Goal: Find contact information: Find contact information

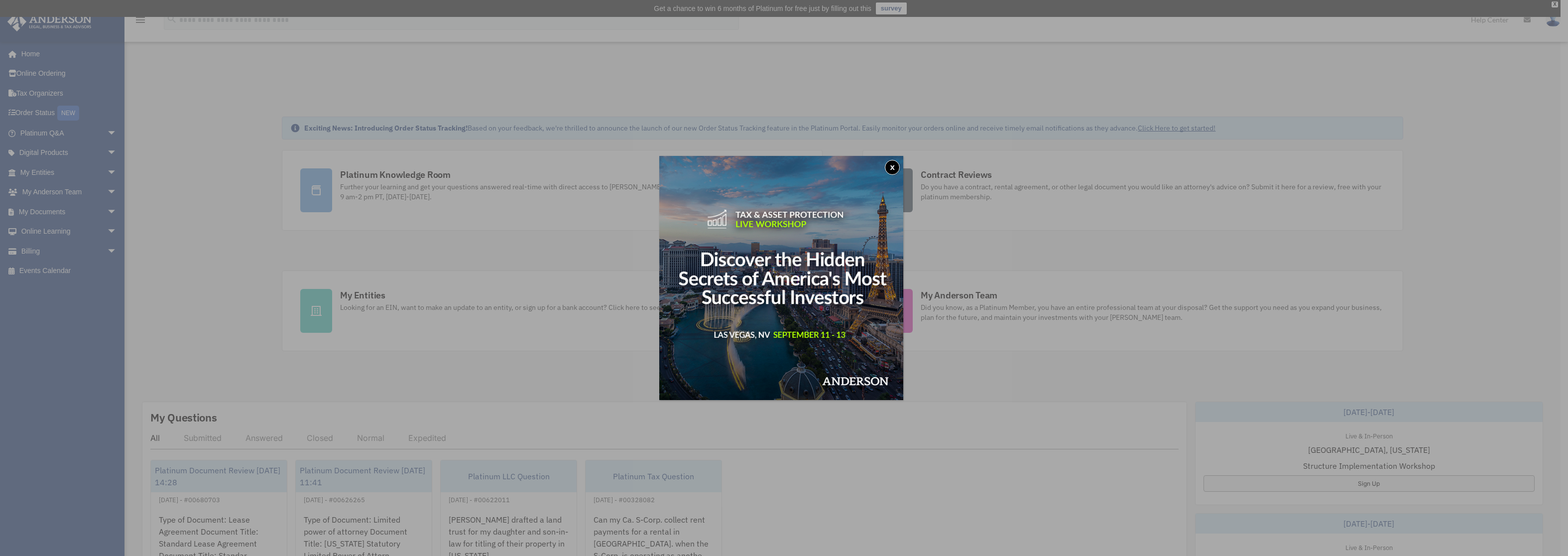
click at [899, 171] on button "x" at bounding box center [892, 167] width 15 height 15
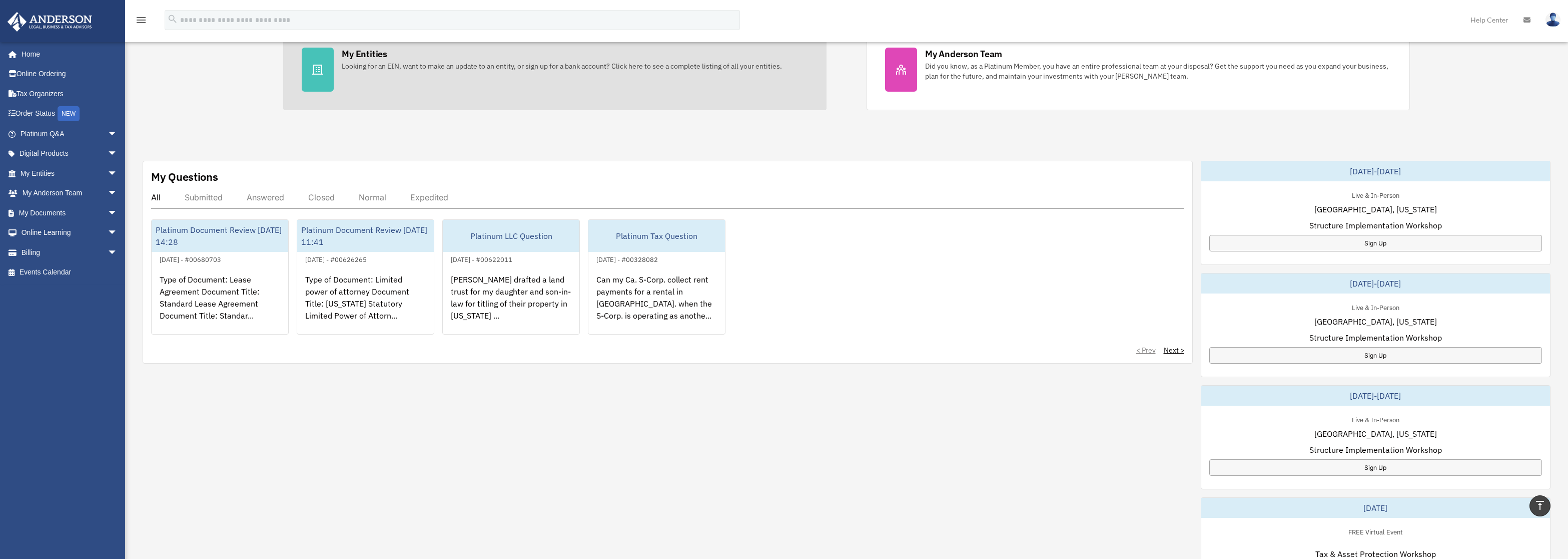
scroll to position [250, 0]
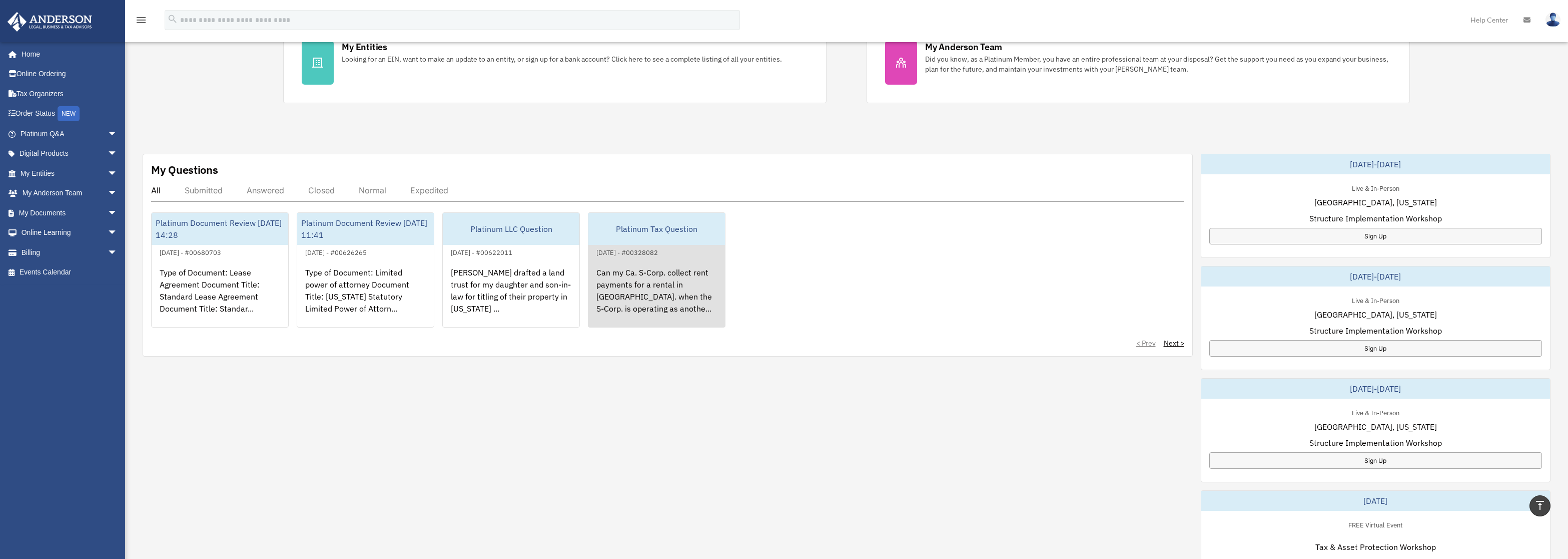
click at [693, 291] on div "Can my Ca. S-Corp. collect rent payments for a rental in Ca. when the S-Corp. i…" at bounding box center [657, 297] width 137 height 78
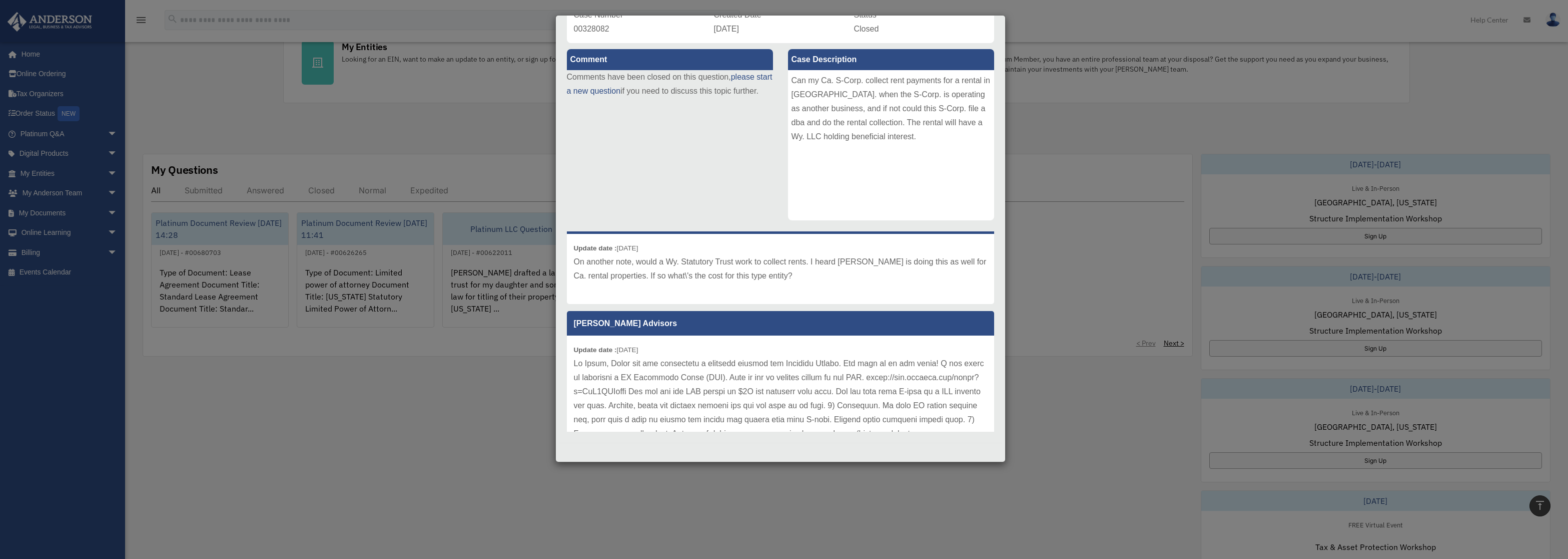
scroll to position [30, 0]
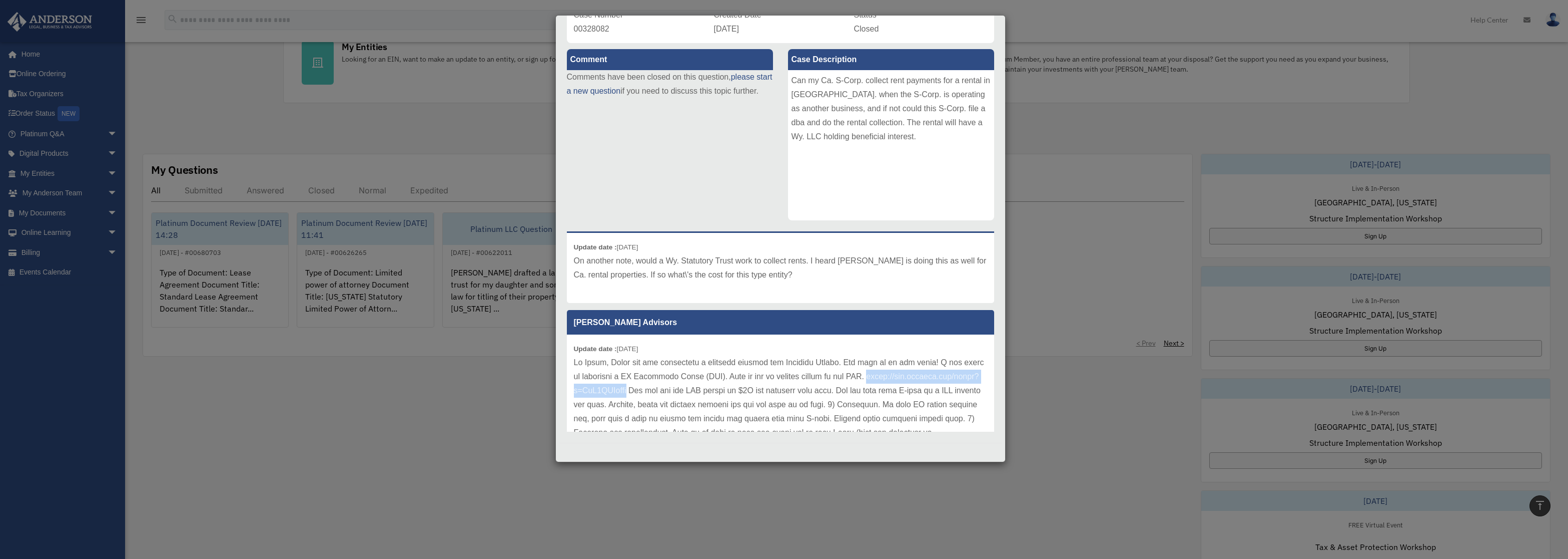
drag, startPoint x: 752, startPoint y: 391, endPoint x: 572, endPoint y: 393, distance: 180.0
click at [572, 393] on div "Update date : 04-18-2023" at bounding box center [780, 481] width 427 height 295
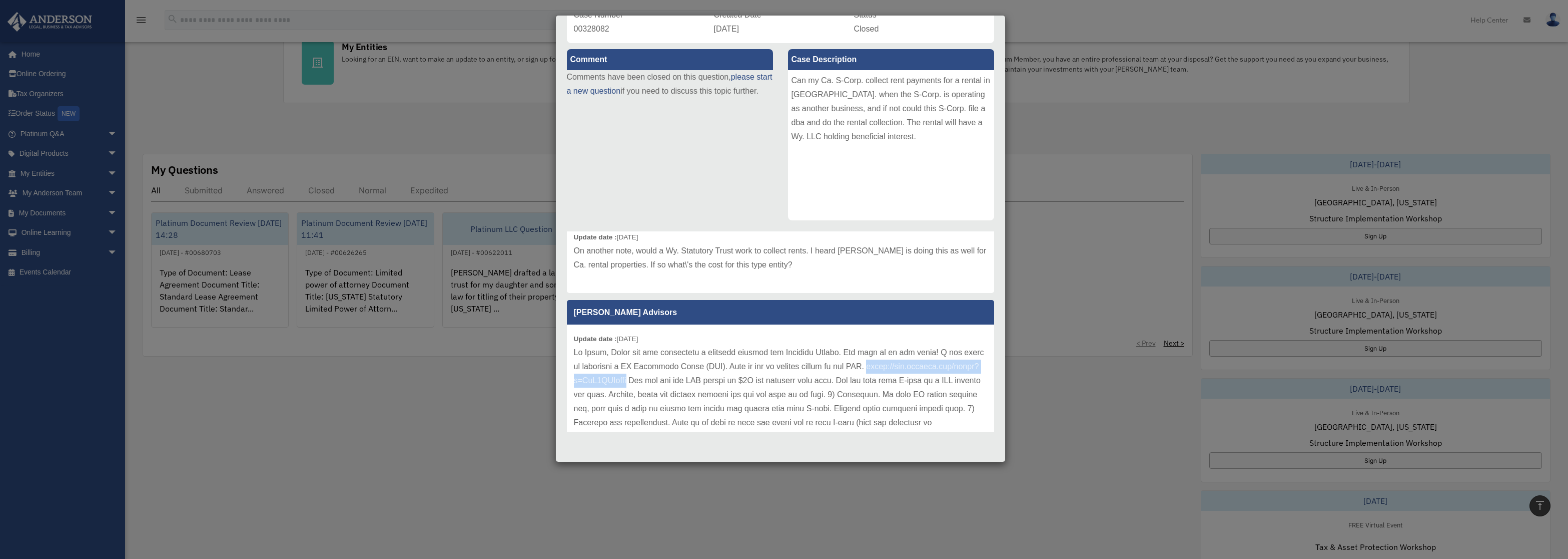
scroll to position [46, 0]
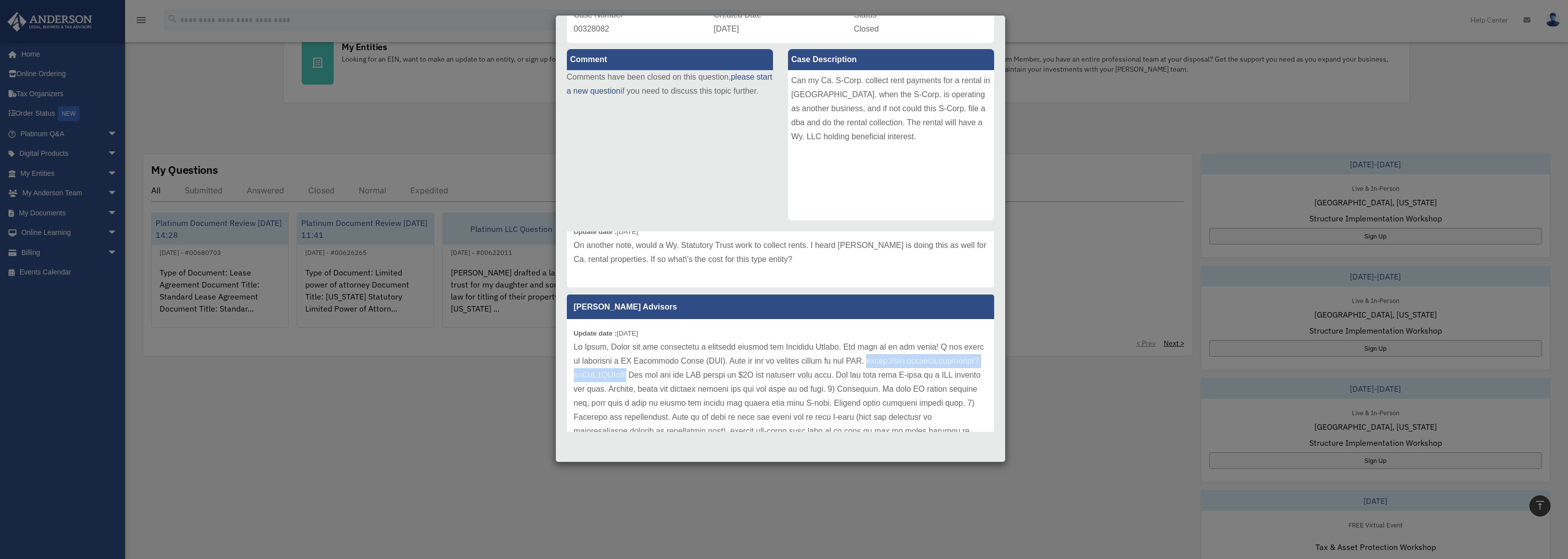
copy p "https://www.youtube.com/watch?v=UsM5JTAtwpw"
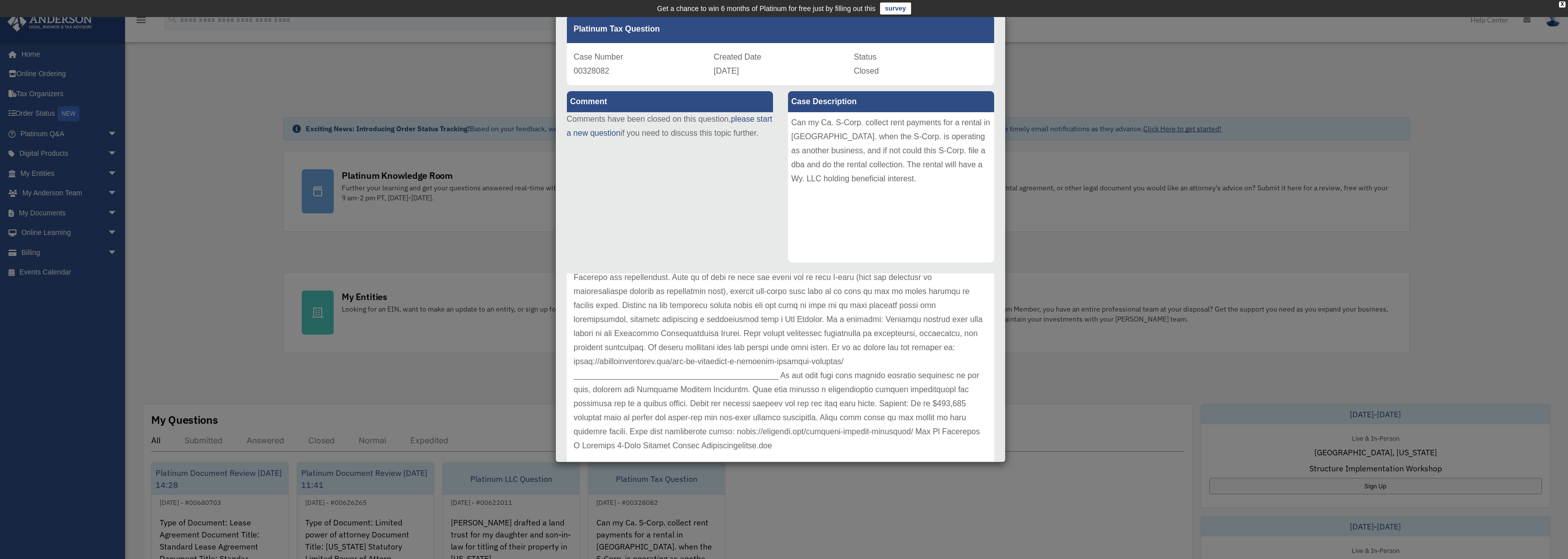
scroll to position [0, 0]
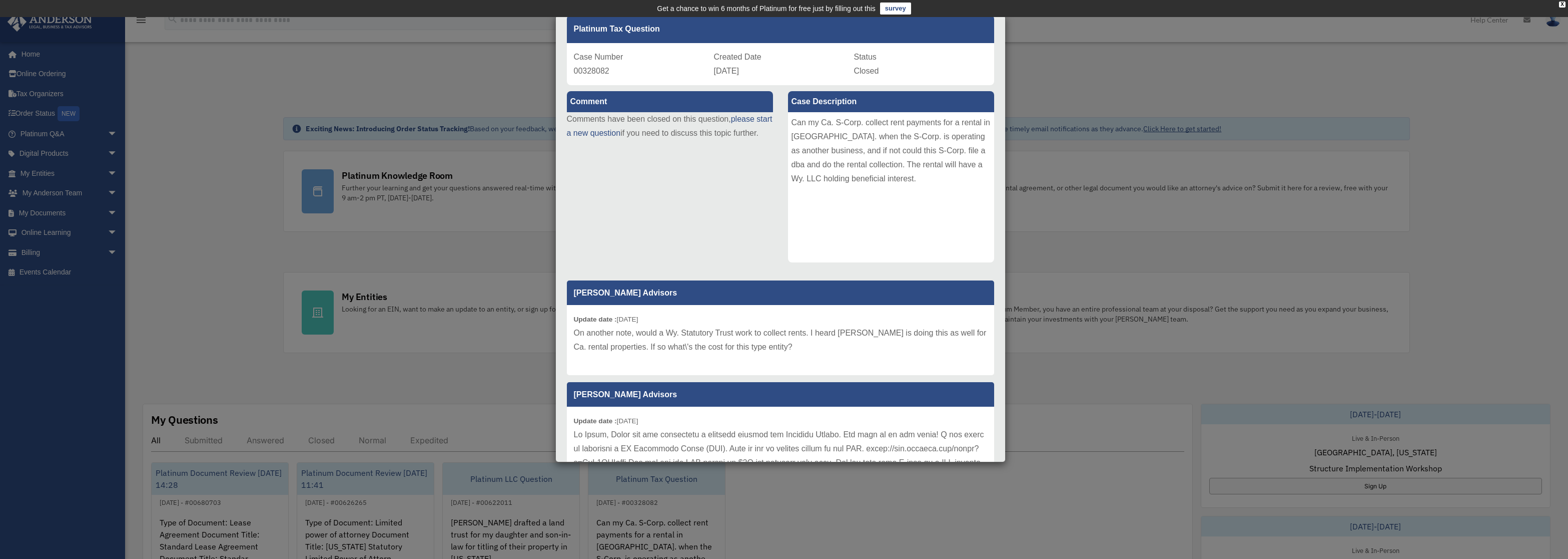
click at [1035, 244] on div "Case Detail × Platinum Tax Question Case Number 00328082 Created Date April 17,…" at bounding box center [784, 279] width 1568 height 559
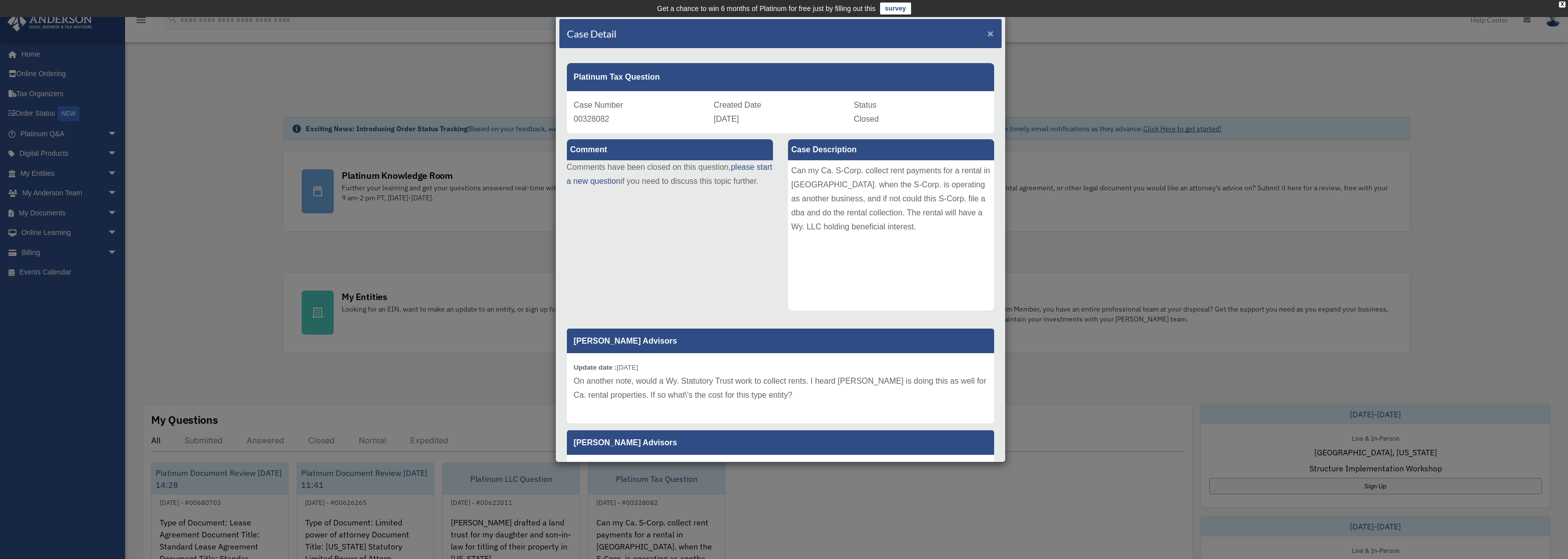
click at [988, 31] on span "×" at bounding box center [991, 33] width 7 height 11
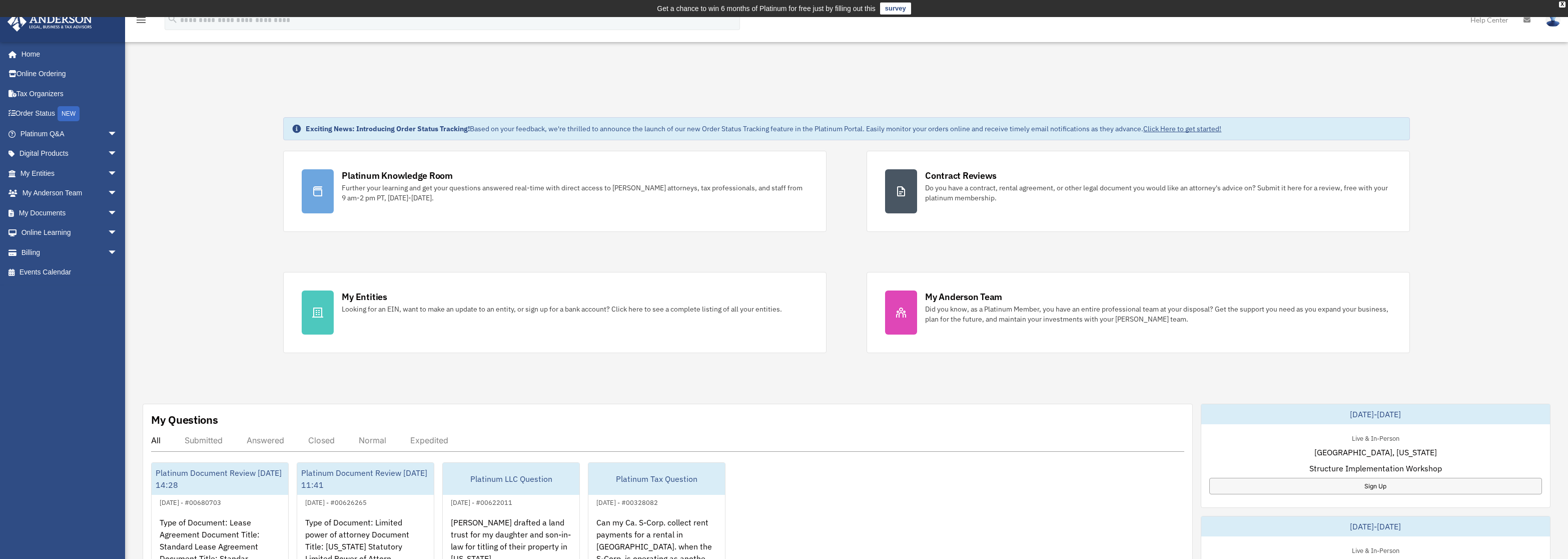
scroll to position [19, 0]
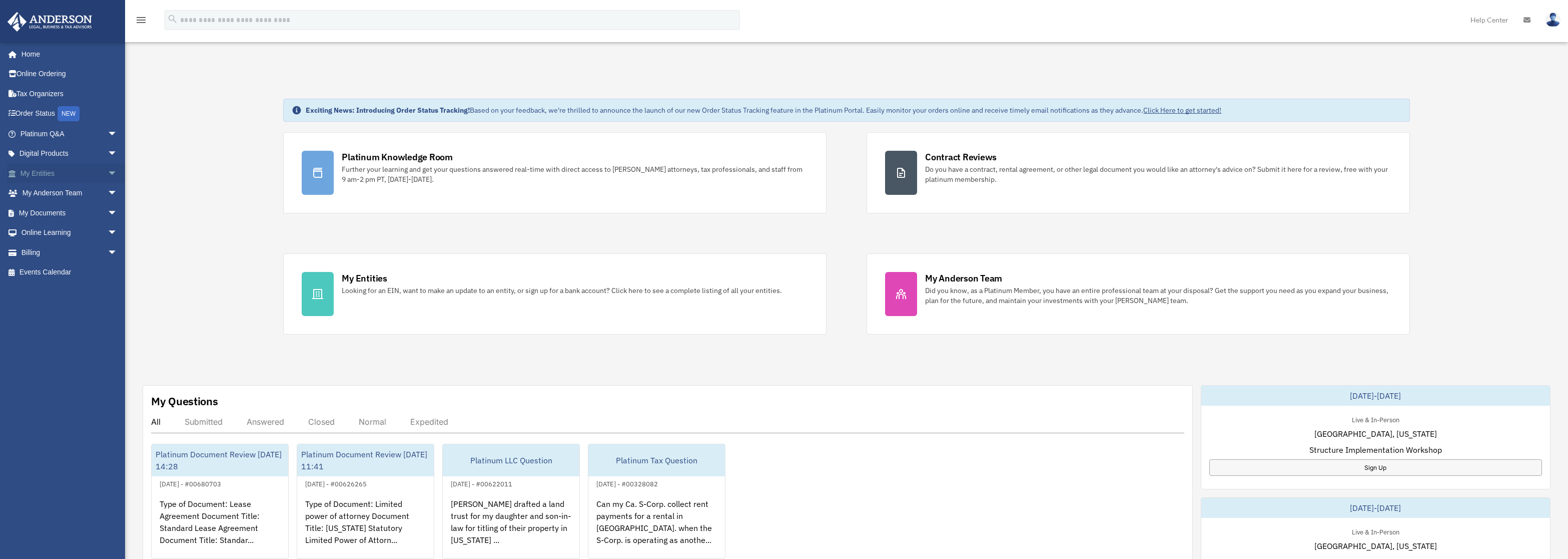
click at [50, 168] on link "My Entities arrow_drop_down" at bounding box center [69, 173] width 125 height 20
click at [107, 172] on span "arrow_drop_down" at bounding box center [117, 173] width 20 height 21
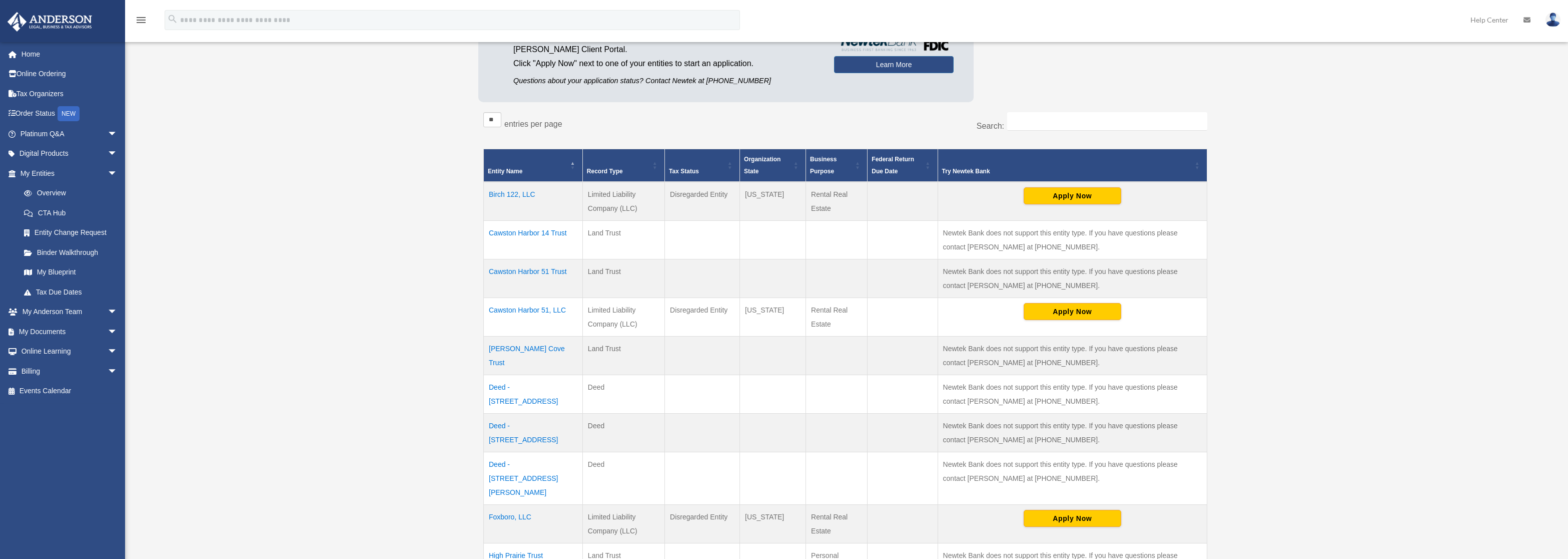
scroll to position [188, 0]
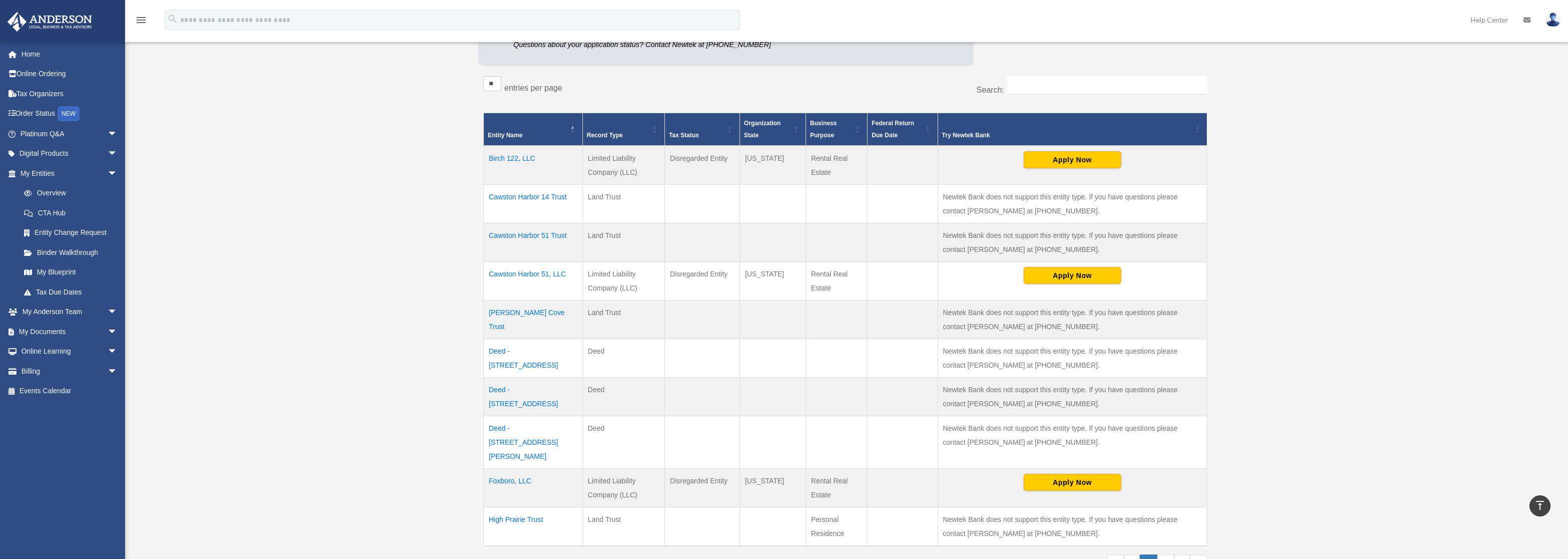
click at [524, 159] on td "Birch 122, LLC" at bounding box center [533, 165] width 99 height 39
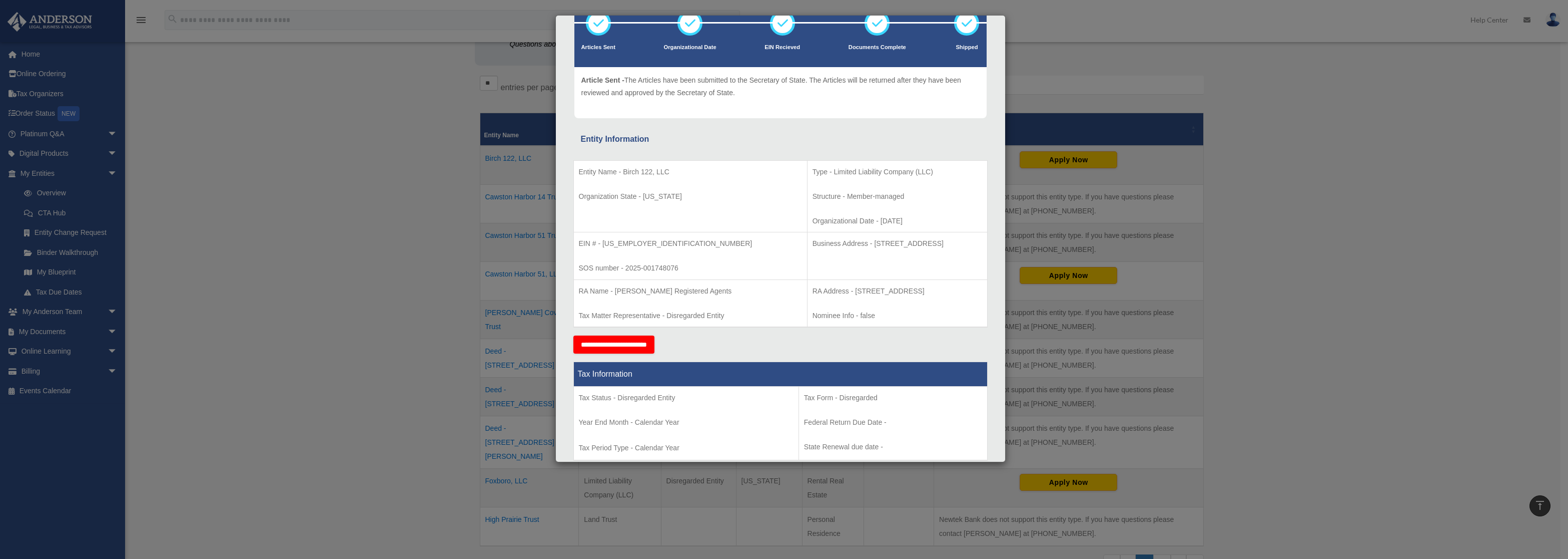
scroll to position [0, 0]
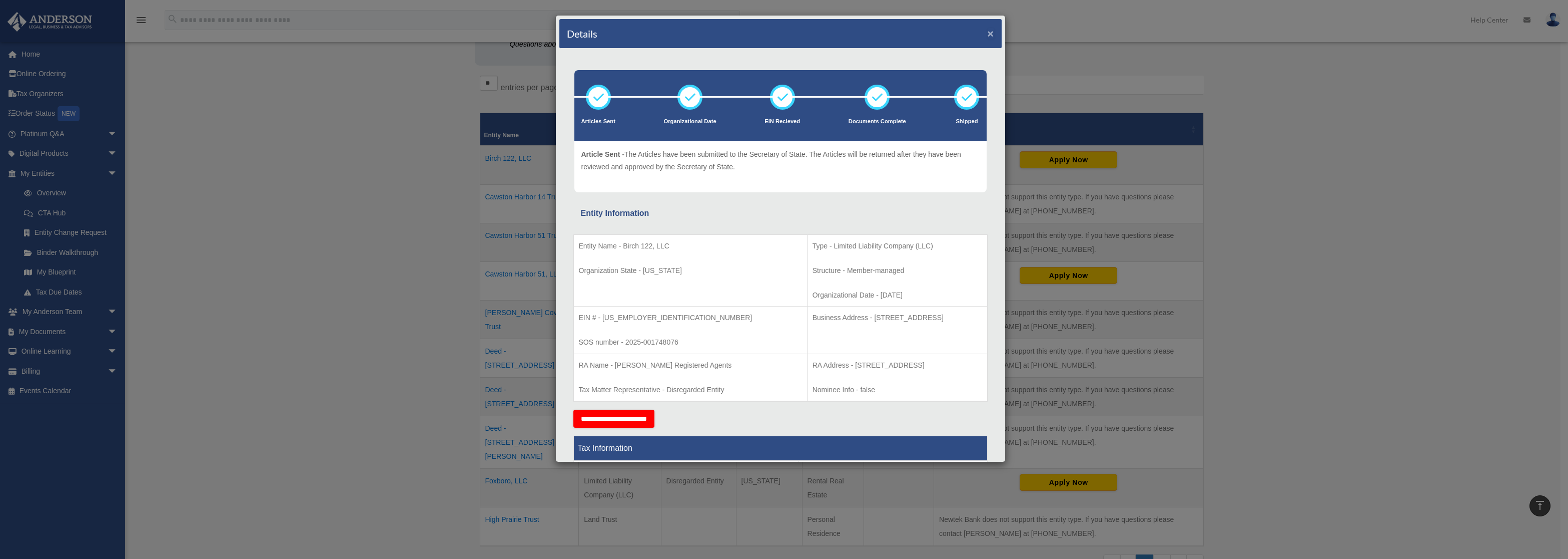
click at [988, 34] on button "×" at bounding box center [991, 34] width 7 height 11
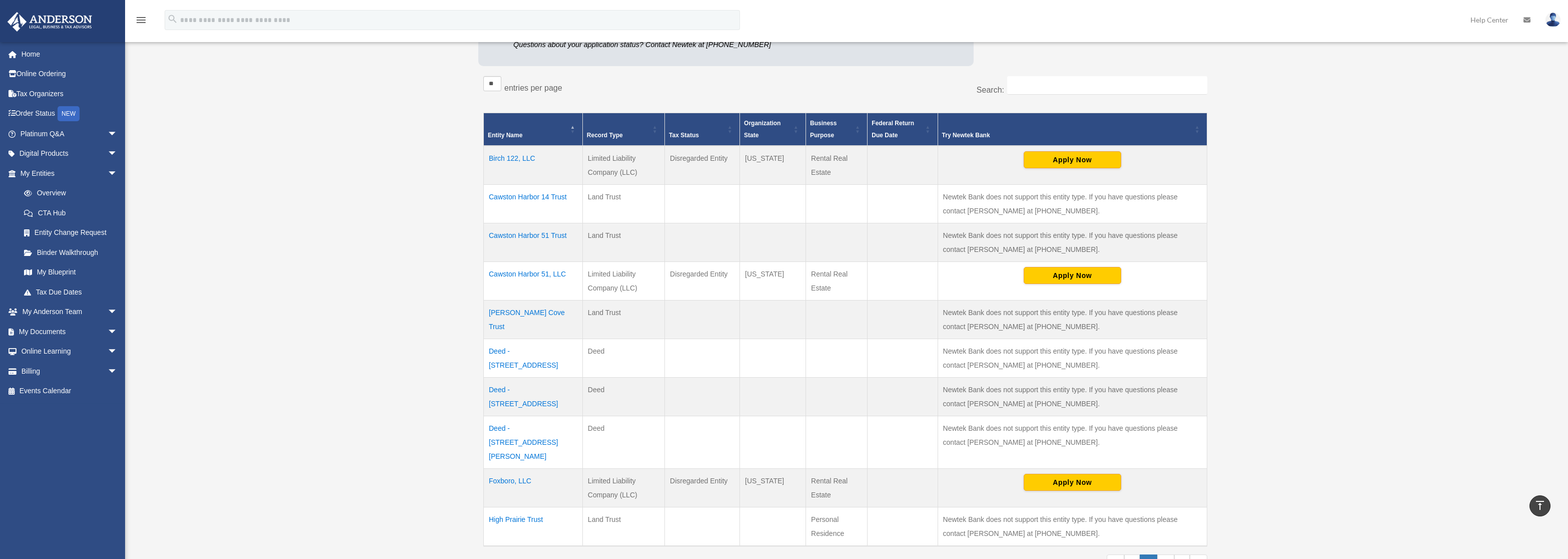
click at [1553, 21] on img at bounding box center [1553, 20] width 15 height 15
click at [1401, 42] on link "My Profile" at bounding box center [1402, 46] width 100 height 21
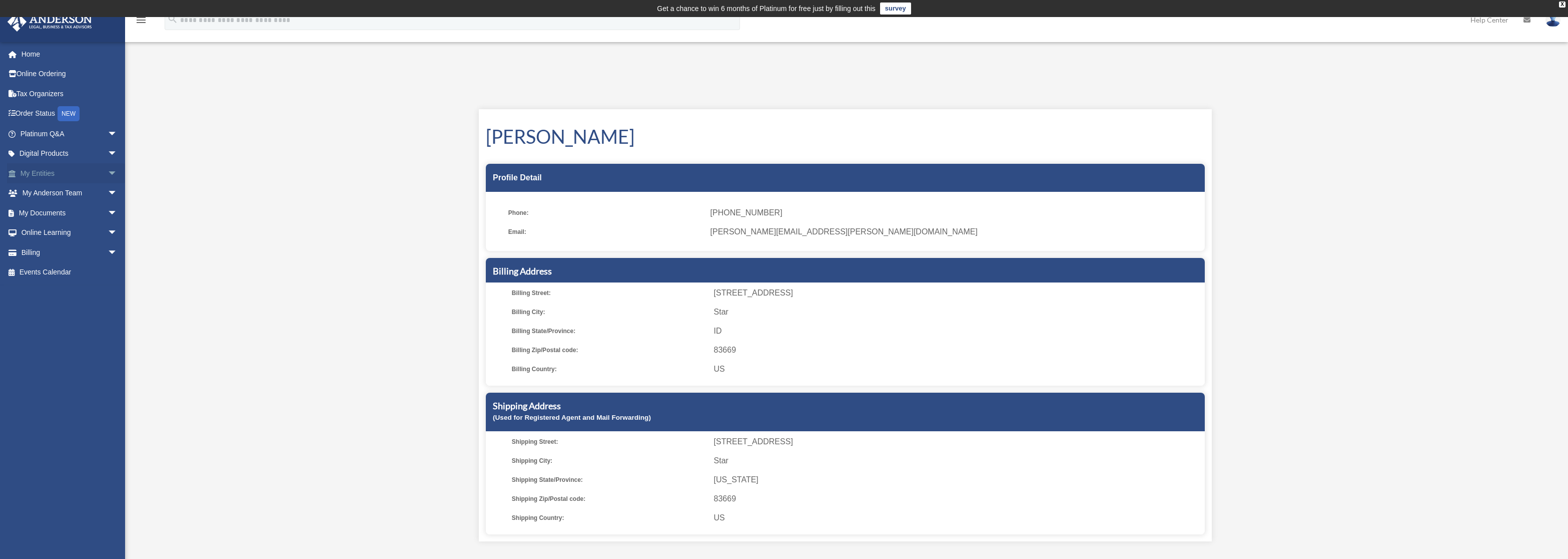
click at [107, 170] on span "arrow_drop_down" at bounding box center [117, 173] width 20 height 21
click at [107, 313] on span "arrow_drop_down" at bounding box center [117, 312] width 20 height 21
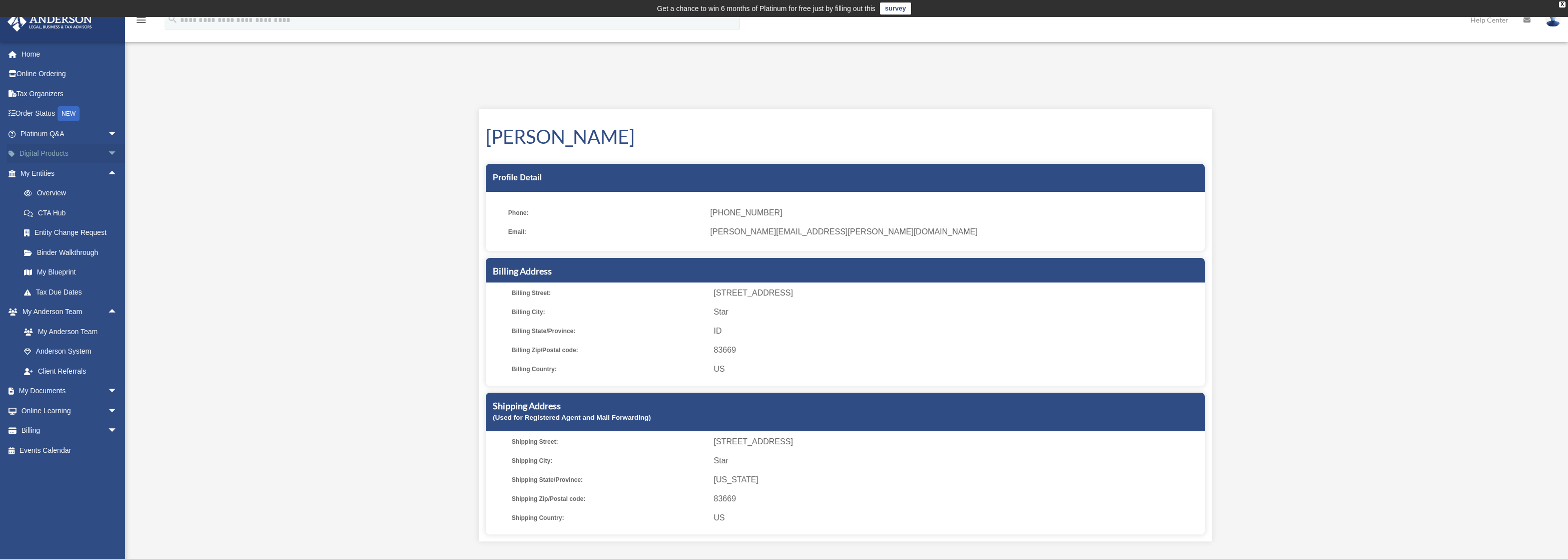
click at [107, 155] on span "arrow_drop_down" at bounding box center [117, 154] width 20 height 21
click at [1553, 21] on img at bounding box center [1553, 20] width 15 height 15
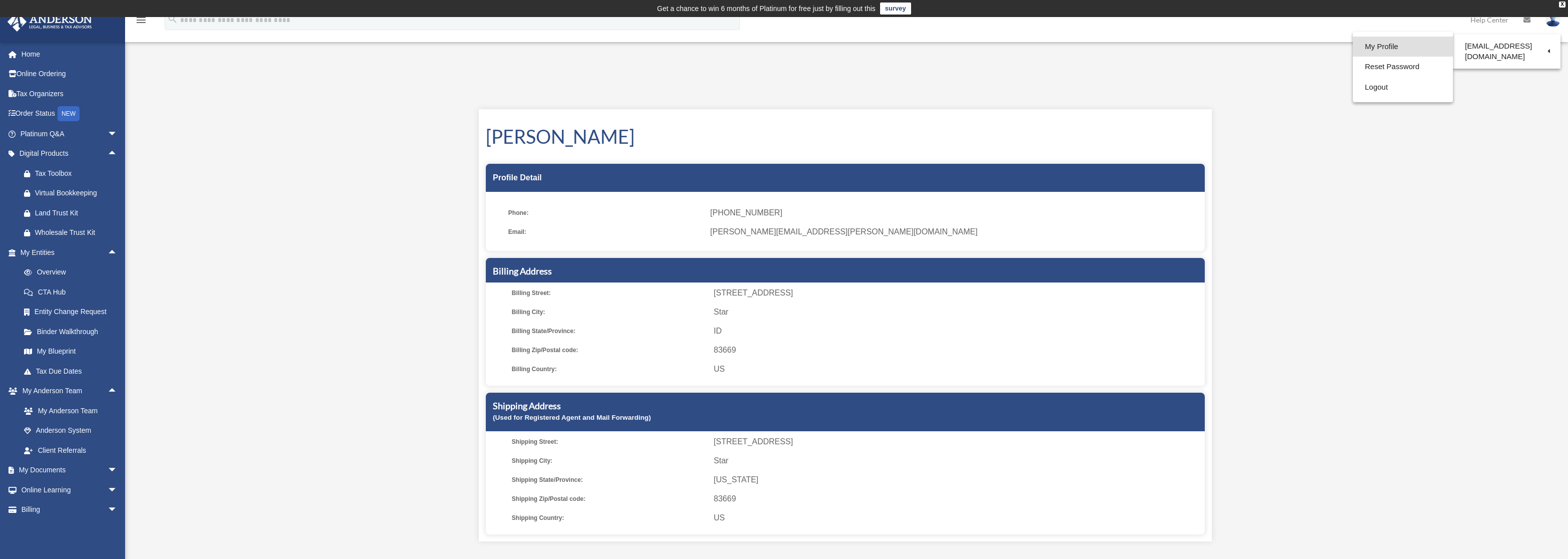
click at [1410, 40] on link "My Profile" at bounding box center [1402, 46] width 100 height 21
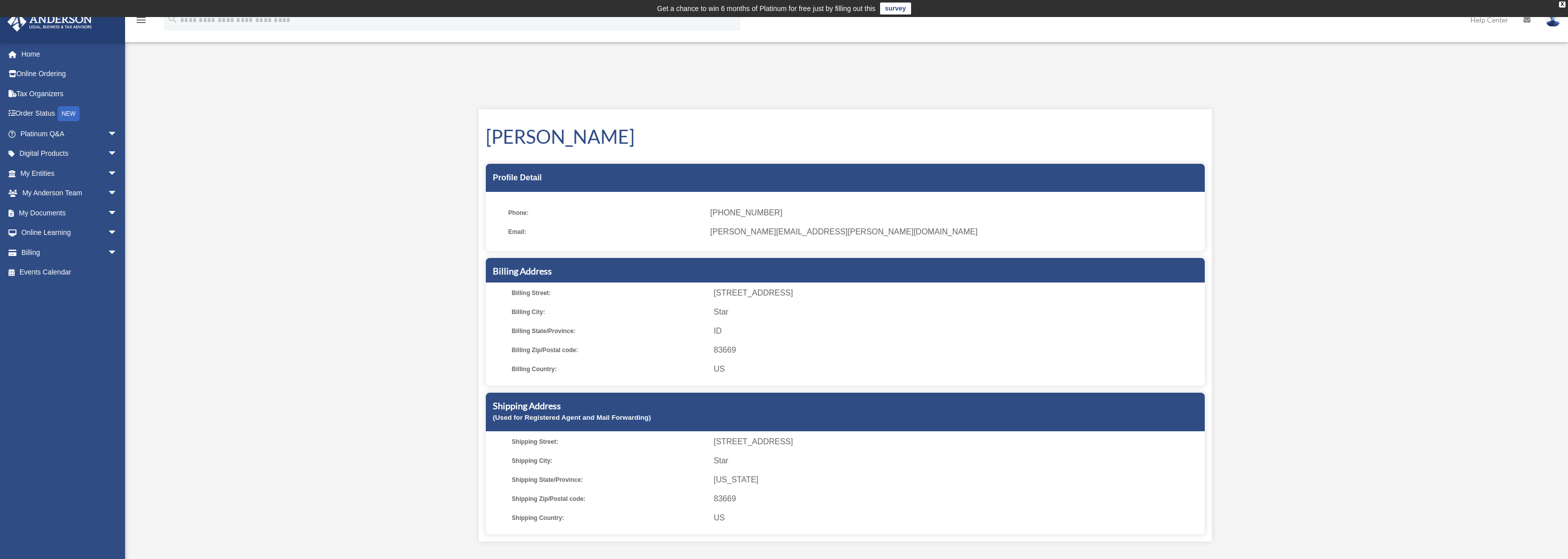
click at [1550, 25] on img at bounding box center [1553, 20] width 15 height 15
click at [1384, 42] on link "My Profile" at bounding box center [1402, 46] width 100 height 21
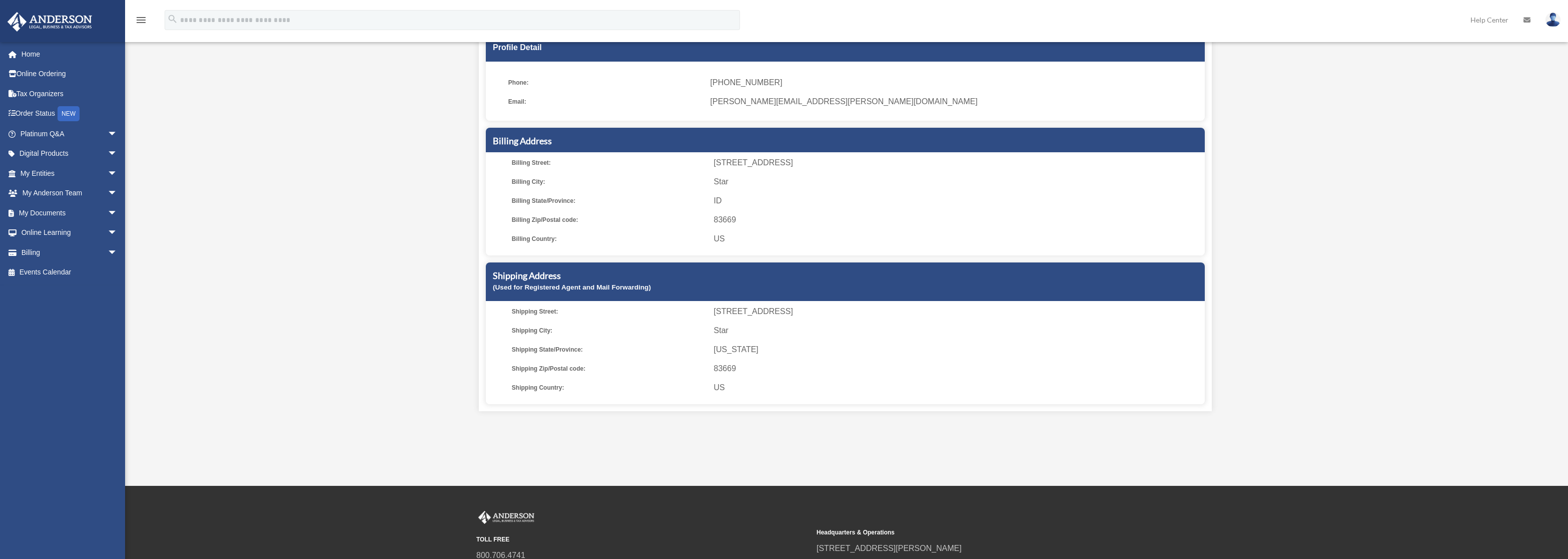
scroll to position [246, 0]
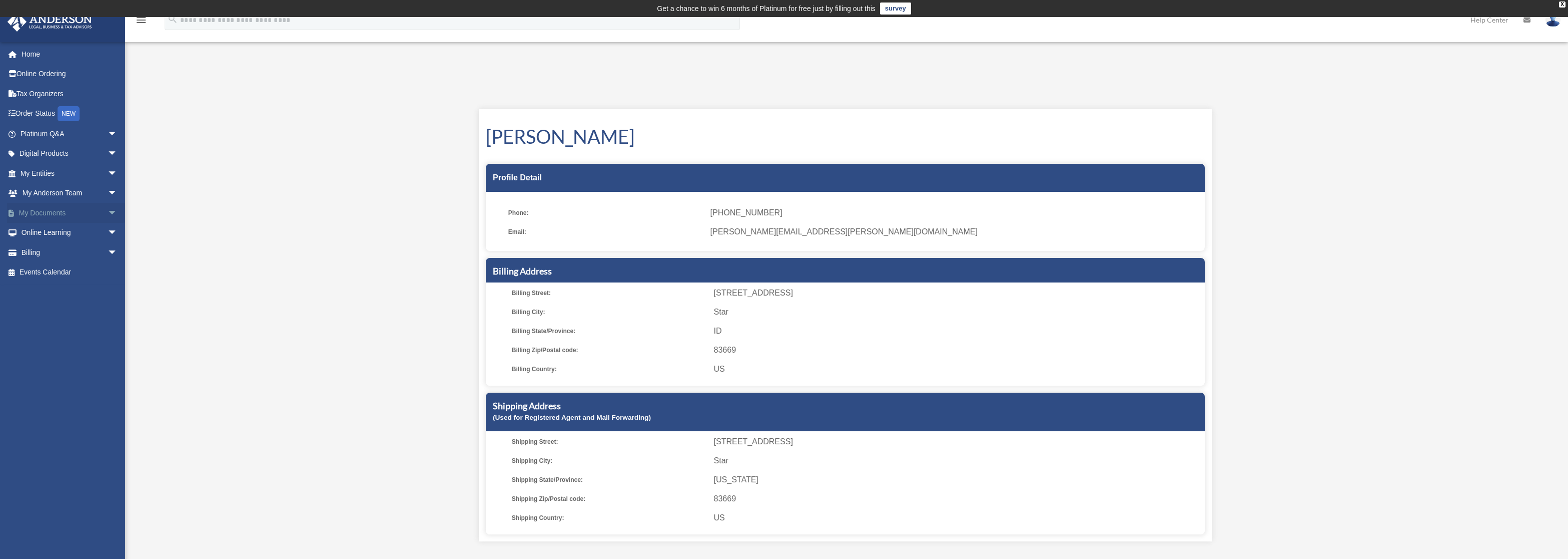
click at [107, 211] on span "arrow_drop_down" at bounding box center [117, 213] width 20 height 21
click at [56, 227] on link "Box" at bounding box center [73, 233] width 119 height 20
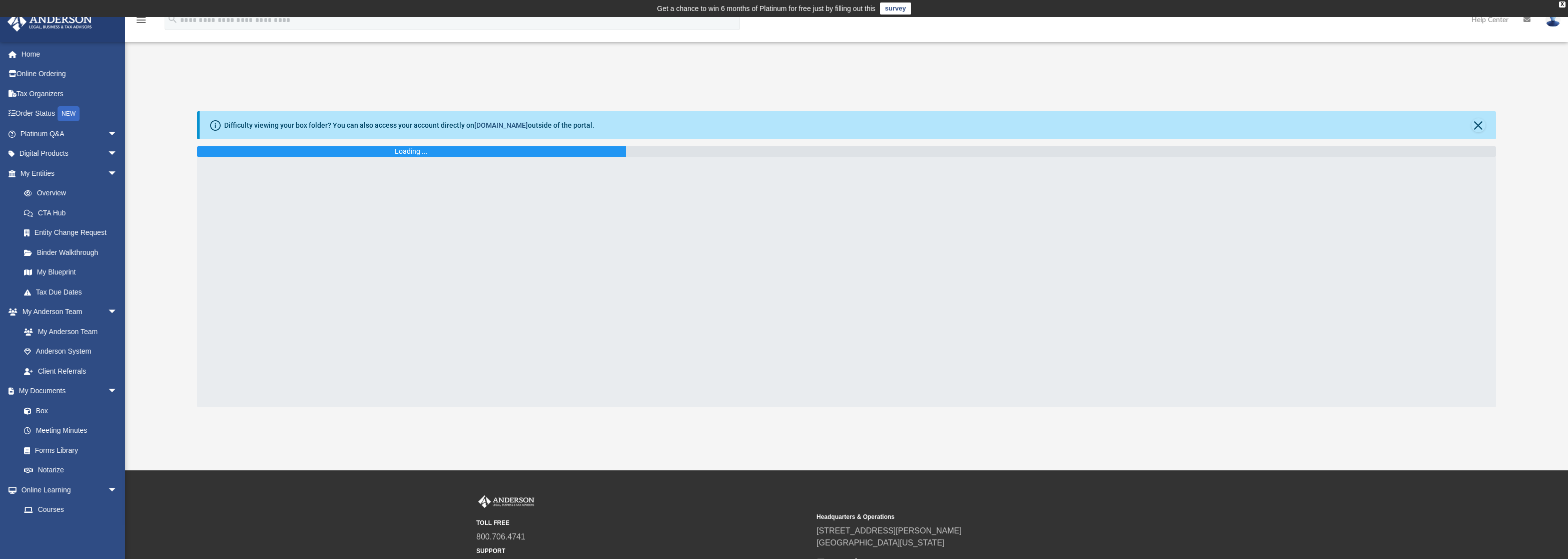
click at [498, 125] on link "[DOMAIN_NAME]" at bounding box center [501, 125] width 54 height 8
click at [498, 122] on link "[DOMAIN_NAME]" at bounding box center [501, 125] width 54 height 8
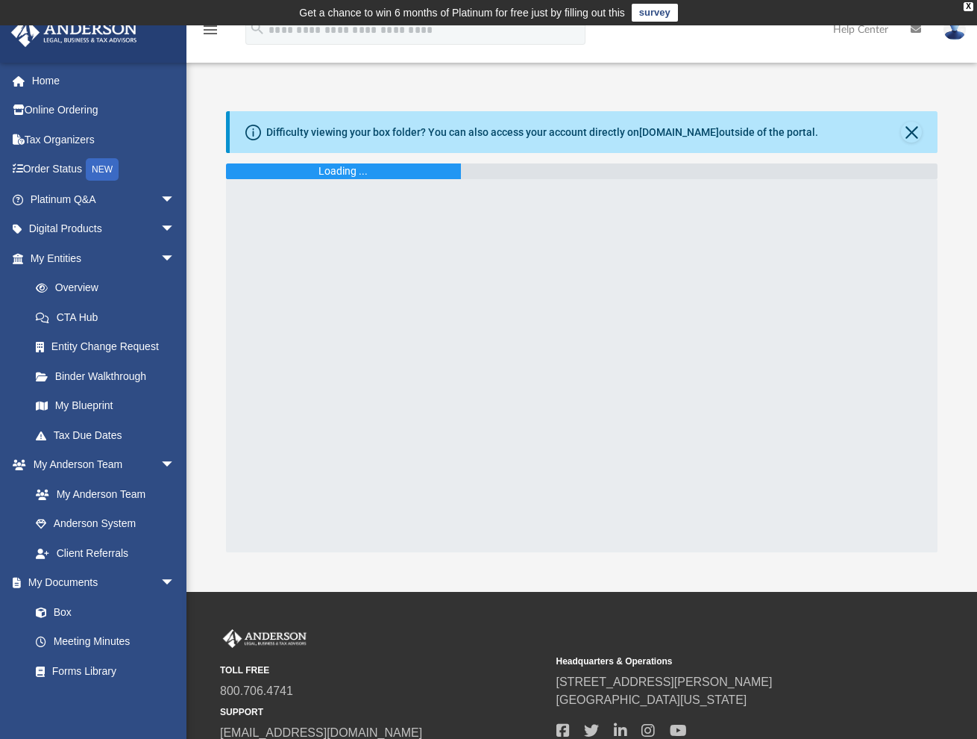
click at [953, 31] on img at bounding box center [955, 30] width 22 height 22
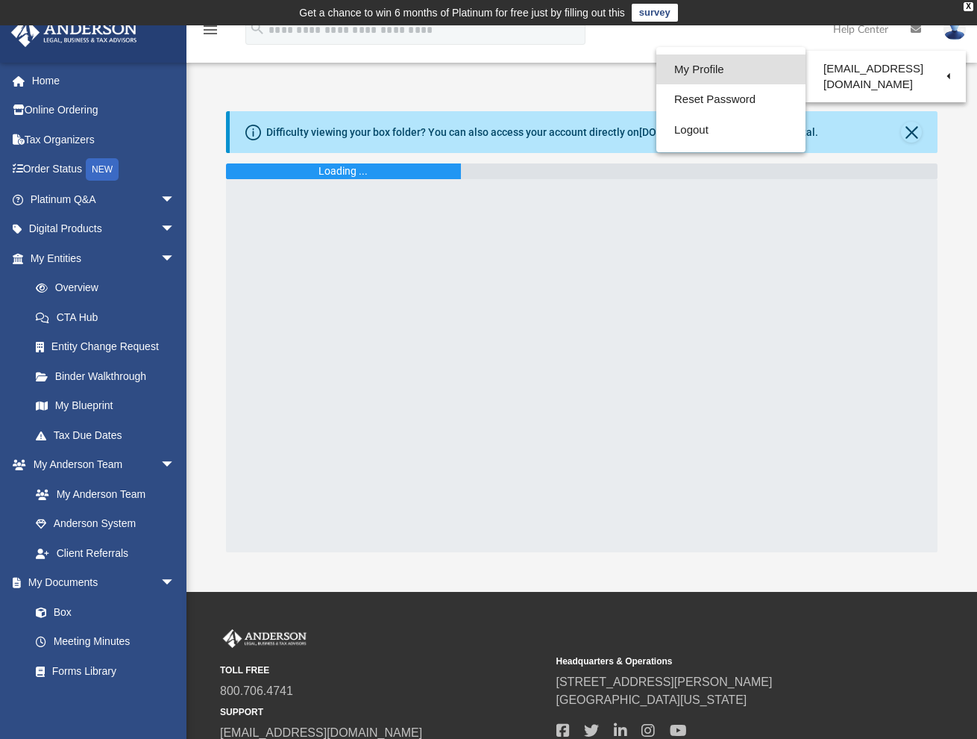
click at [738, 66] on link "My Profile" at bounding box center [731, 69] width 149 height 31
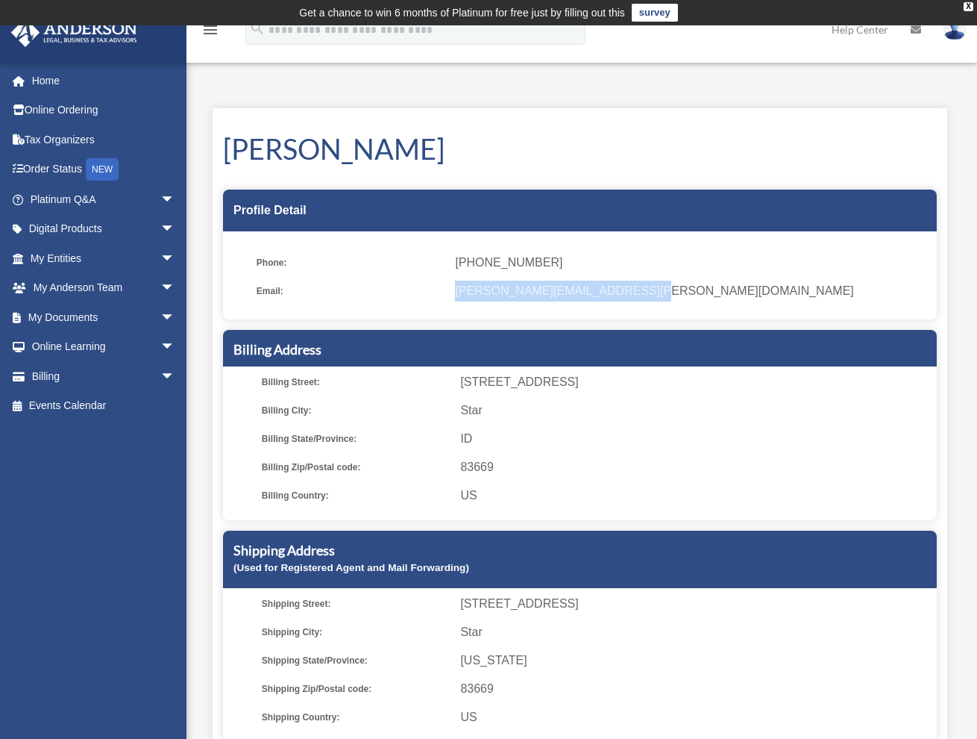
drag, startPoint x: 624, startPoint y: 292, endPoint x: 449, endPoint y: 294, distance: 174.6
click at [449, 294] on li "Email: [PERSON_NAME][EMAIL_ADDRESS][PERSON_NAME][DOMAIN_NAME]" at bounding box center [592, 291] width 670 height 21
copy li "[PERSON_NAME][EMAIL_ADDRESS][PERSON_NAME][DOMAIN_NAME]"
click at [962, 37] on img at bounding box center [955, 30] width 22 height 22
